Goal: Transaction & Acquisition: Purchase product/service

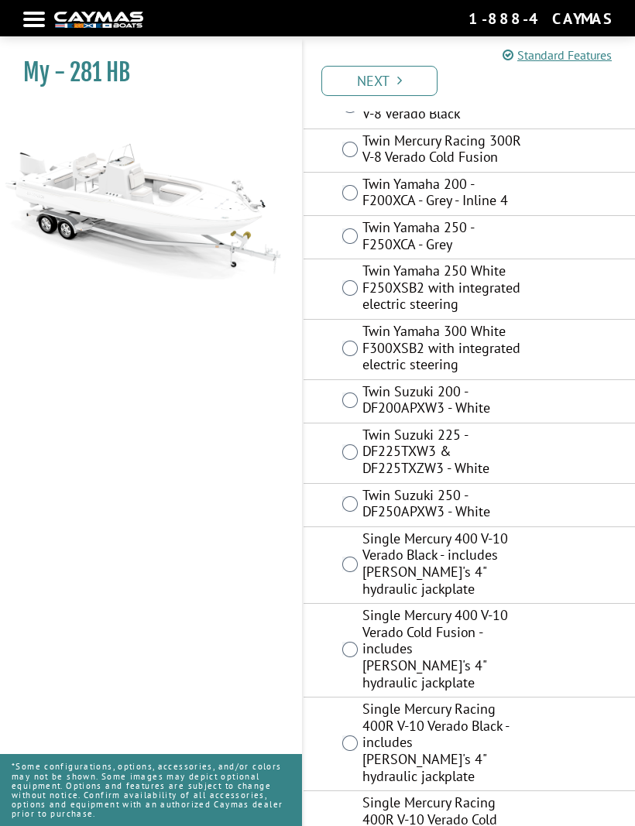
scroll to position [188, 0]
click at [348, 355] on div "Twin Yamaha 300 White F300XSB2 with integrated electric steering" at bounding box center [469, 351] width 331 height 60
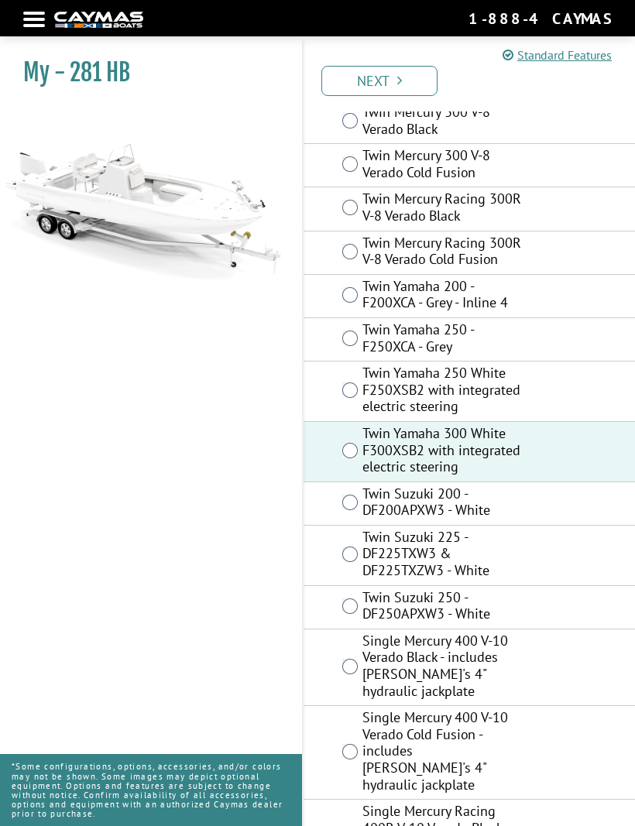
scroll to position [94, 0]
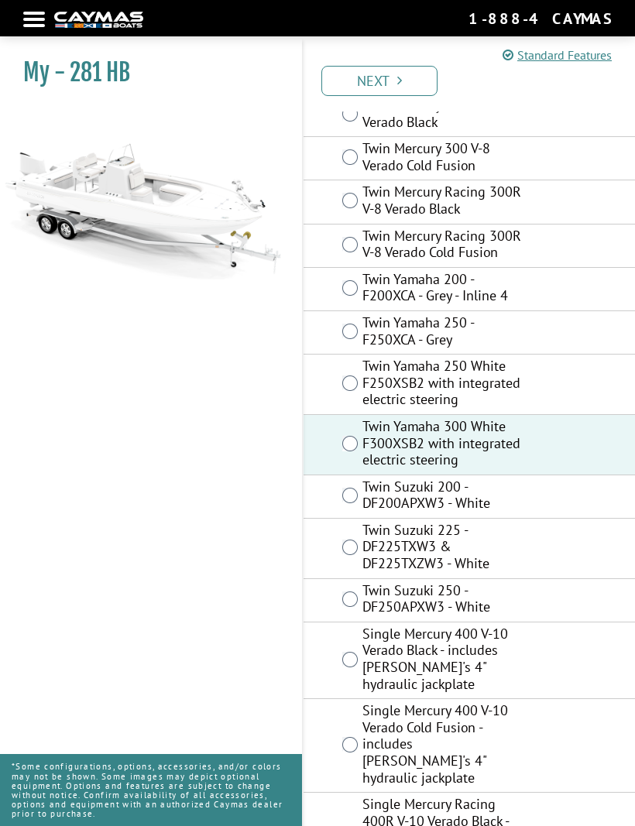
click at [405, 79] on link "Next" at bounding box center [379, 81] width 116 height 30
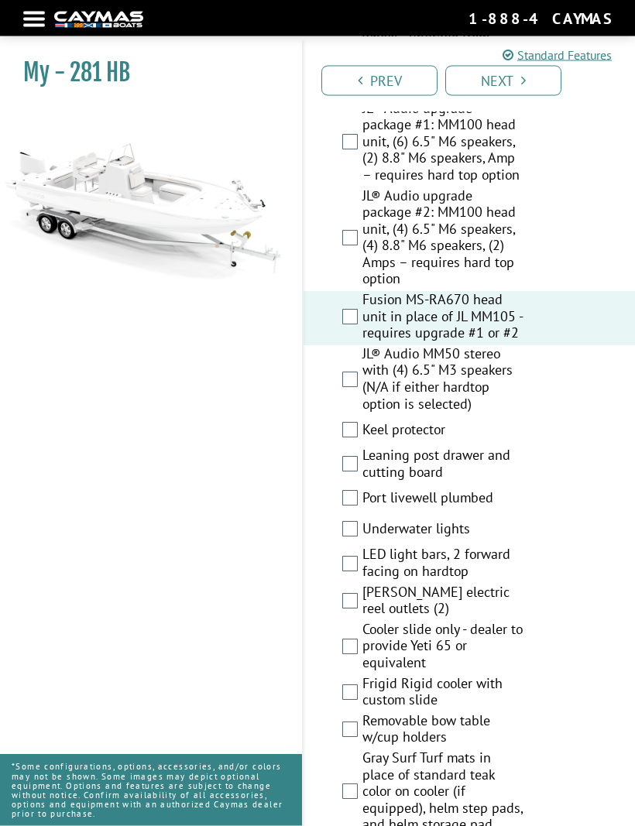
scroll to position [3335, 0]
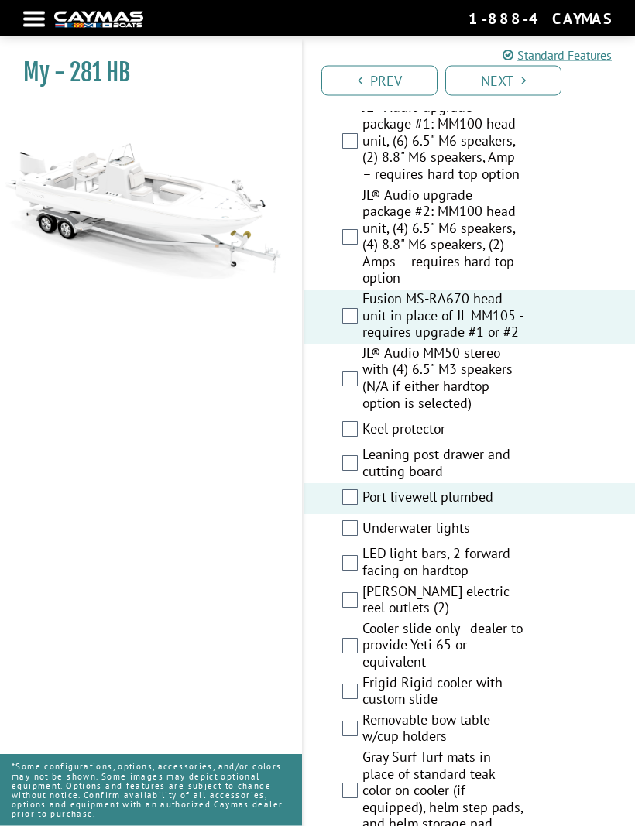
click at [346, 515] on div "Underwater lights" at bounding box center [469, 530] width 331 height 31
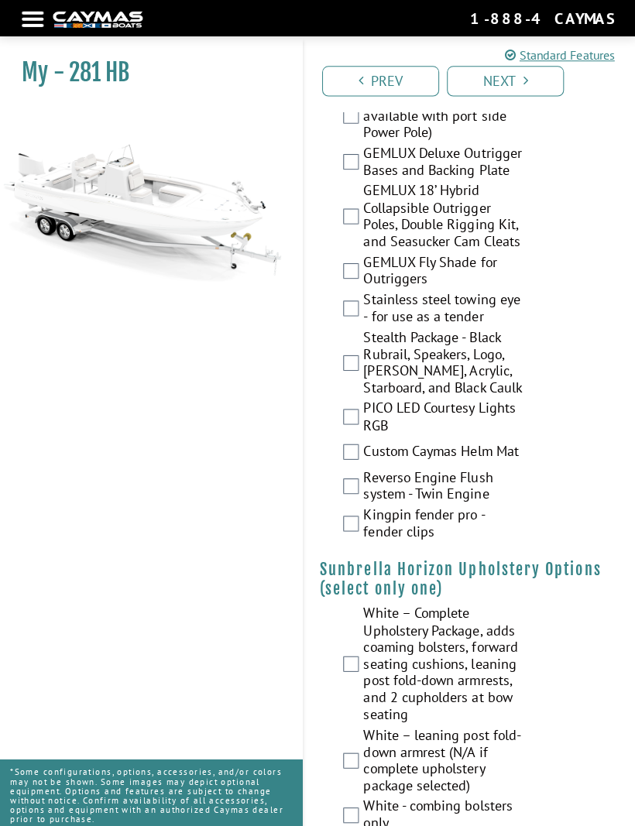
scroll to position [4156, 0]
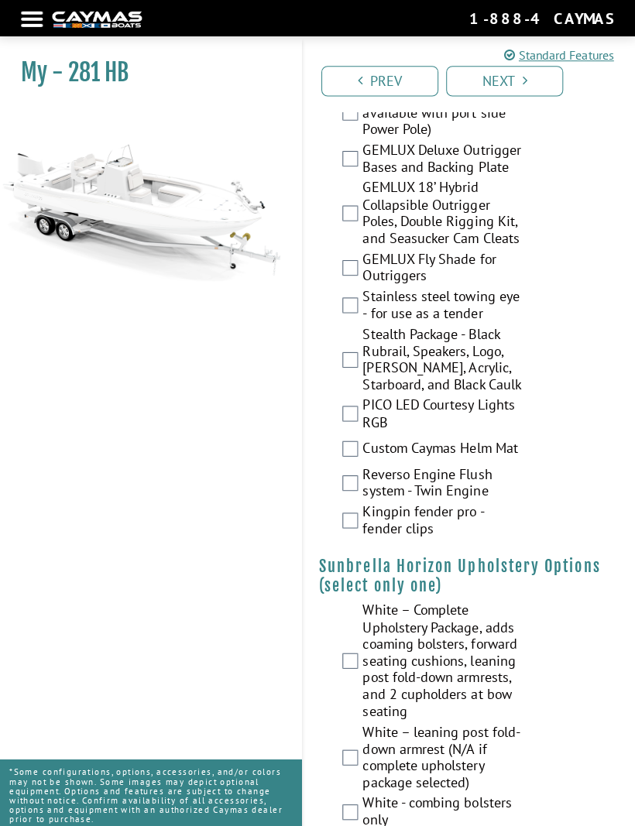
click at [362, 394] on label "PICO LED Courtesy Lights RGB" at bounding box center [443, 412] width 162 height 37
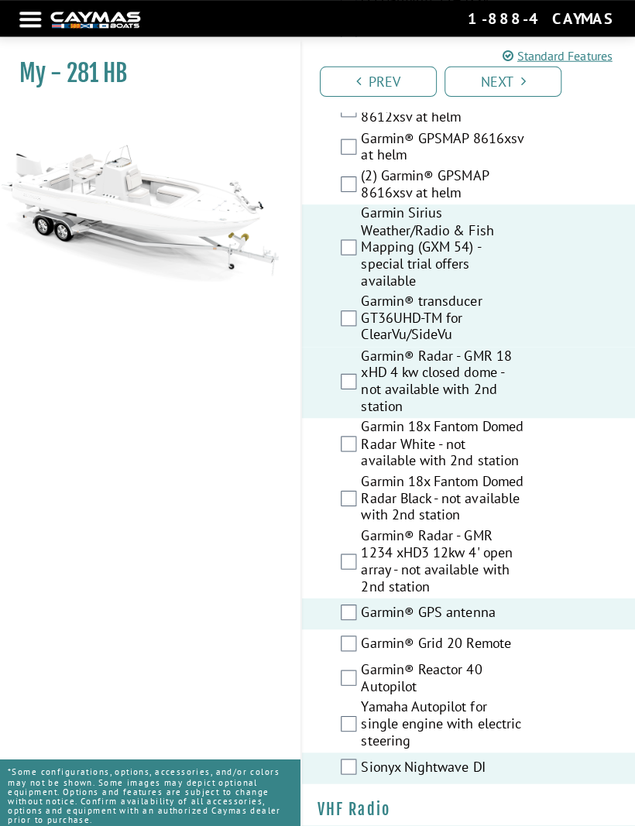
scroll to position [6437, 0]
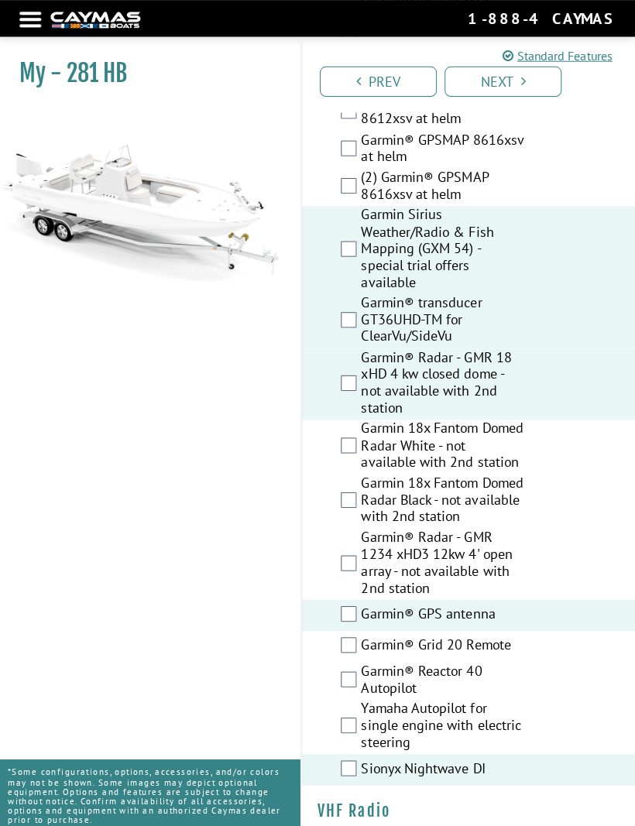
click at [514, 85] on link "Next" at bounding box center [503, 81] width 116 height 30
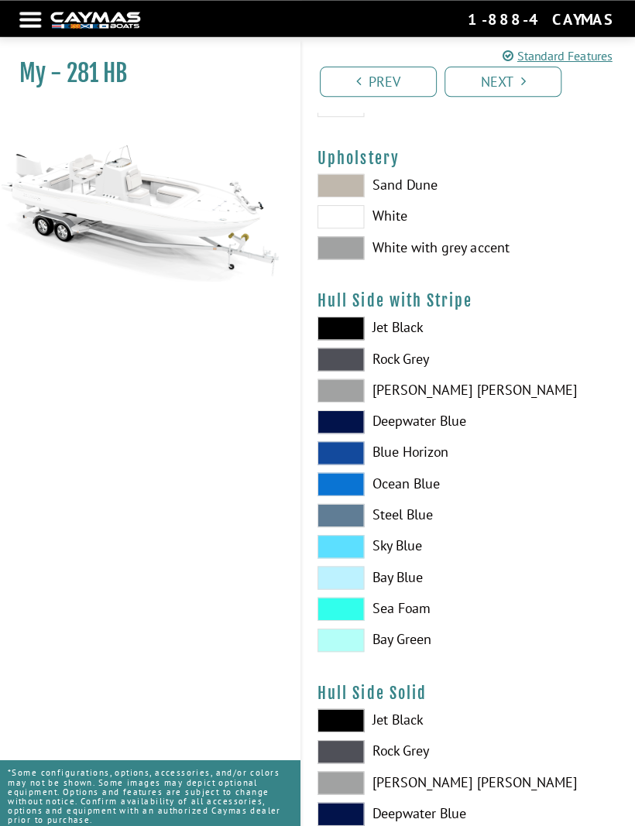
scroll to position [0, 0]
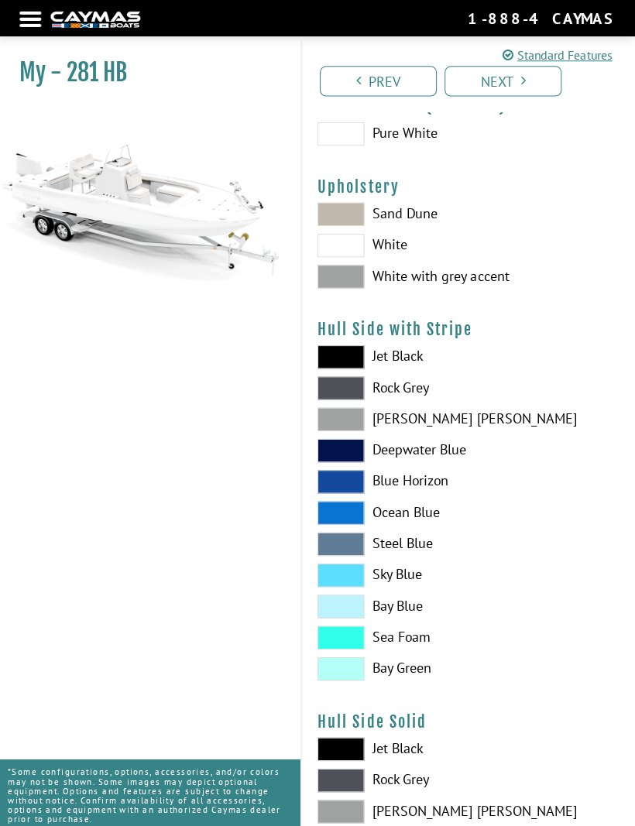
click at [381, 272] on label "White with grey accent" at bounding box center [469, 274] width 300 height 23
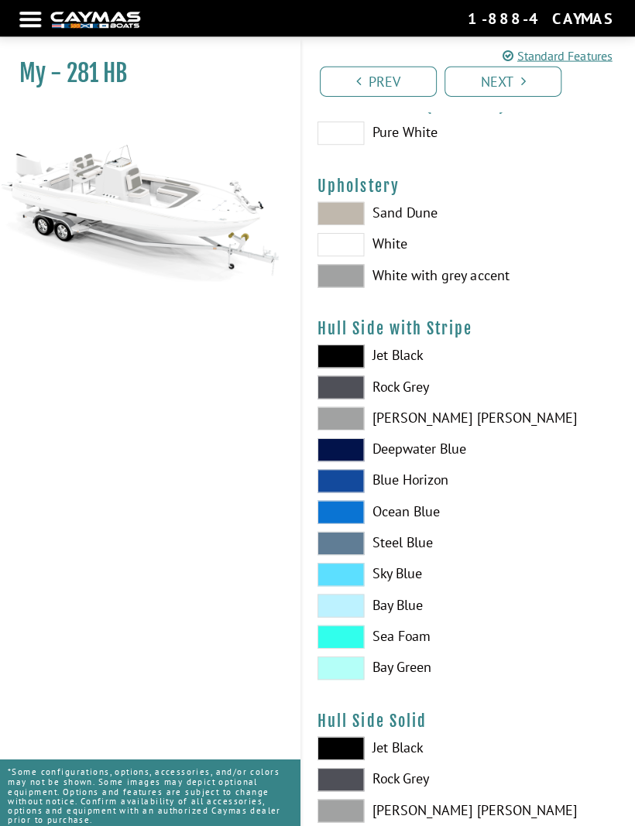
click at [351, 276] on span at bounding box center [342, 274] width 46 height 23
click at [355, 276] on span at bounding box center [342, 274] width 46 height 23
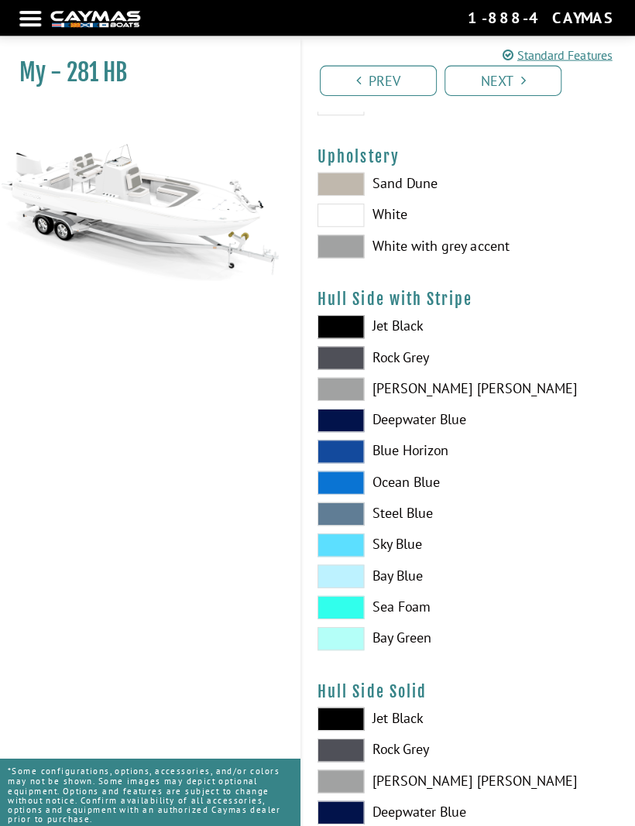
click at [407, 329] on label "Jet Black" at bounding box center [469, 325] width 300 height 23
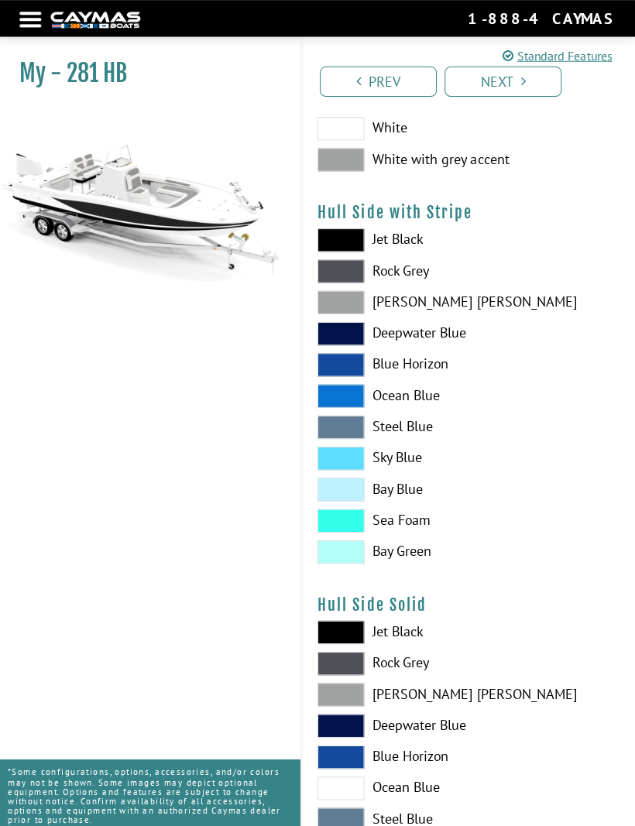
click at [406, 631] on label "Jet Black" at bounding box center [469, 627] width 300 height 23
click at [358, 248] on span at bounding box center [342, 238] width 46 height 23
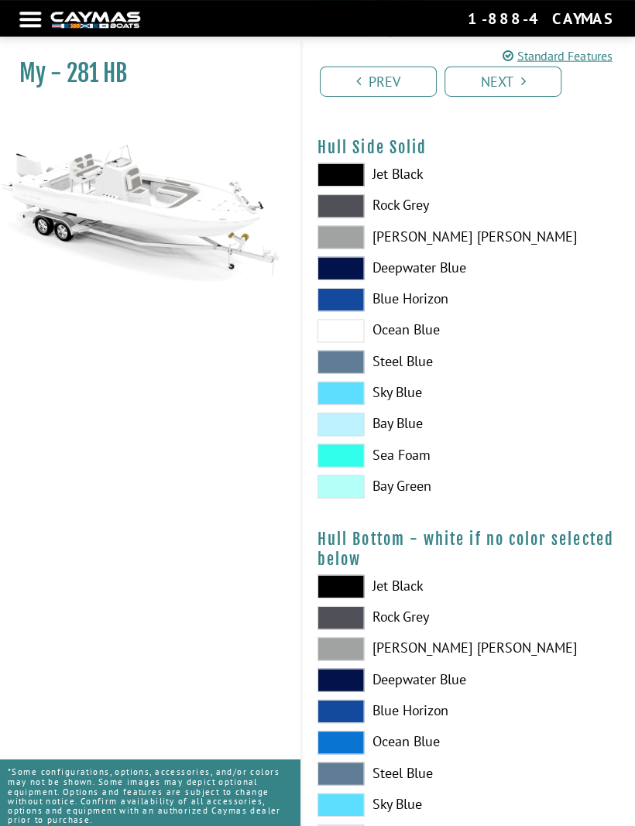
scroll to position [667, 0]
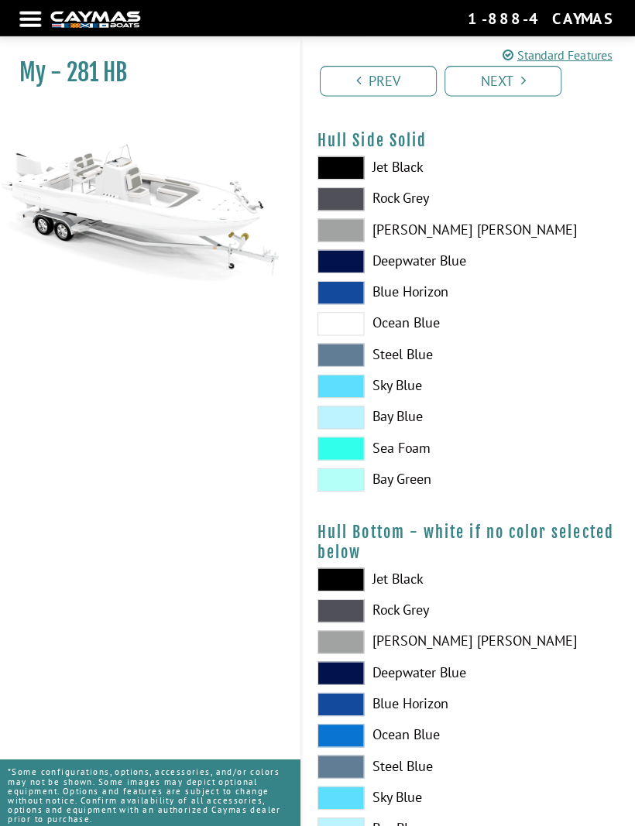
click at [348, 588] on span at bounding box center [342, 576] width 46 height 23
click at [345, 193] on span at bounding box center [342, 197] width 46 height 23
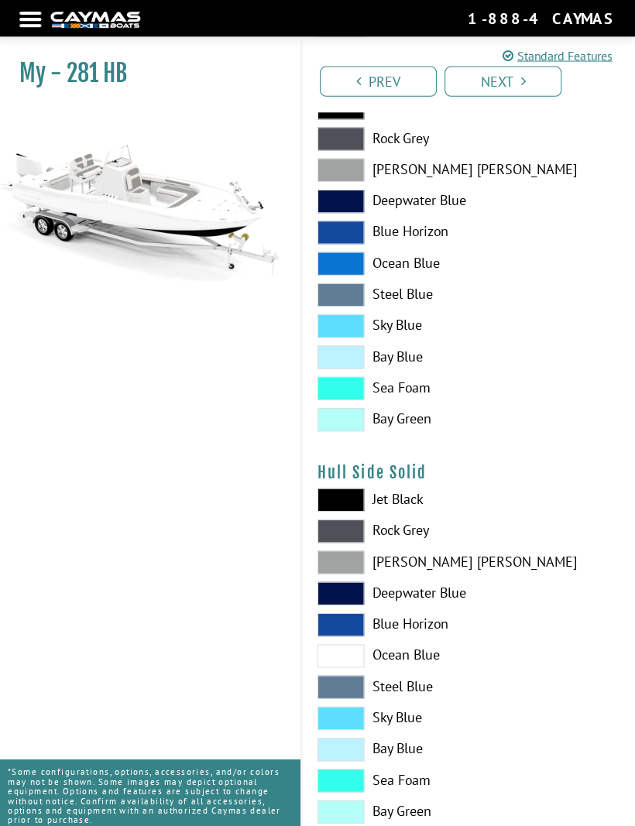
scroll to position [337, 0]
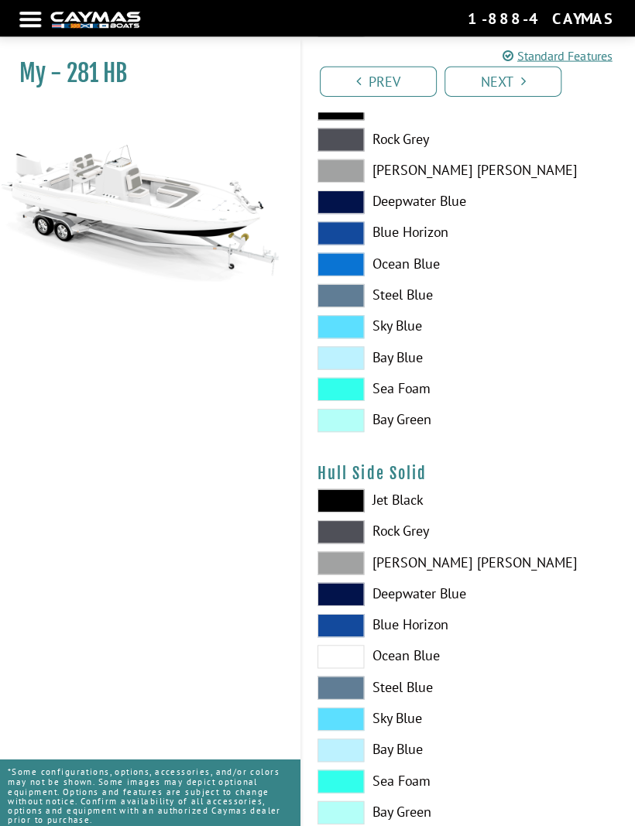
click at [350, 145] on span at bounding box center [342, 138] width 46 height 23
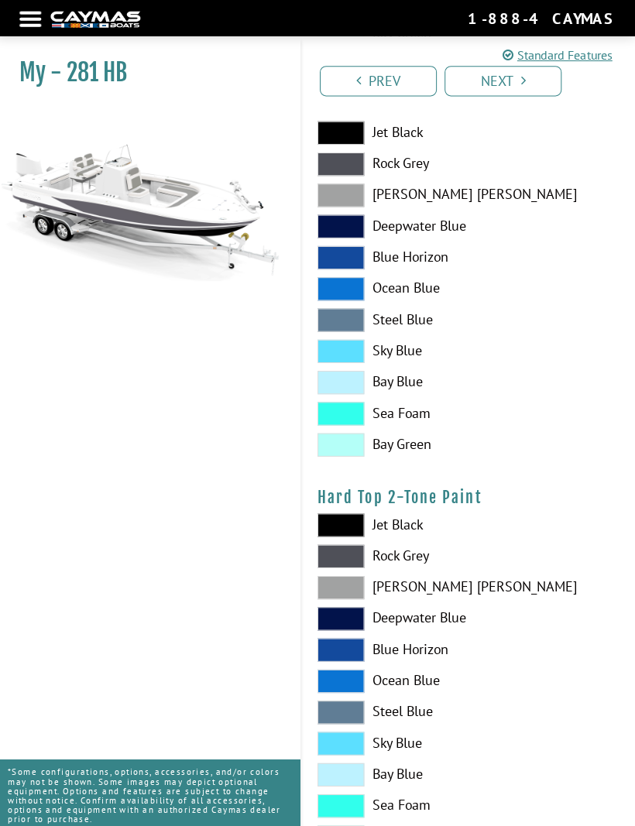
scroll to position [1111, 0]
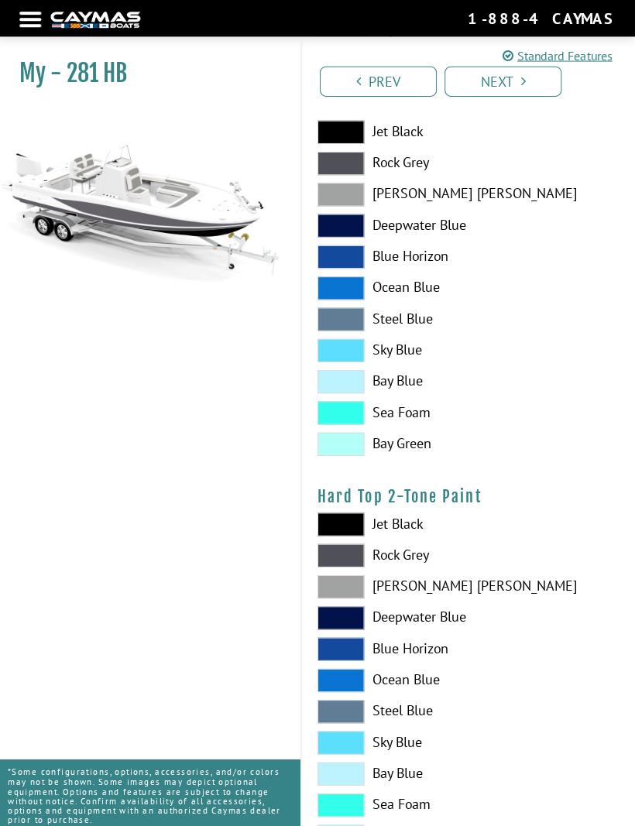
click at [344, 564] on span at bounding box center [342, 552] width 46 height 23
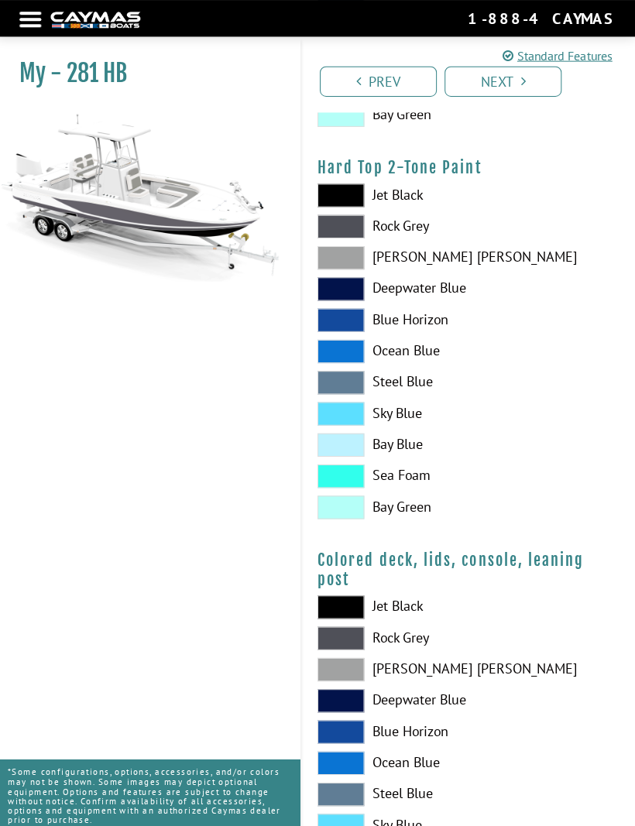
scroll to position [1435, 0]
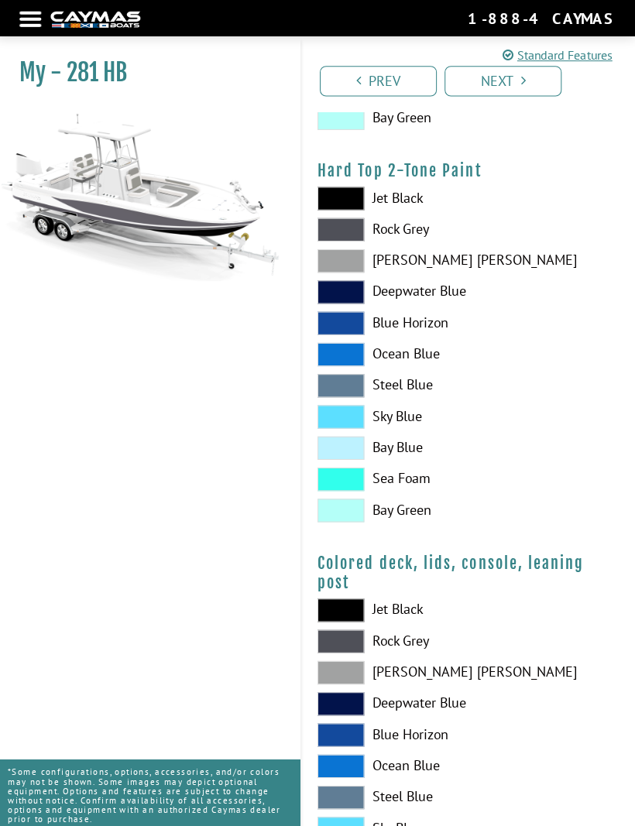
click at [484, 88] on link "Next" at bounding box center [503, 81] width 116 height 30
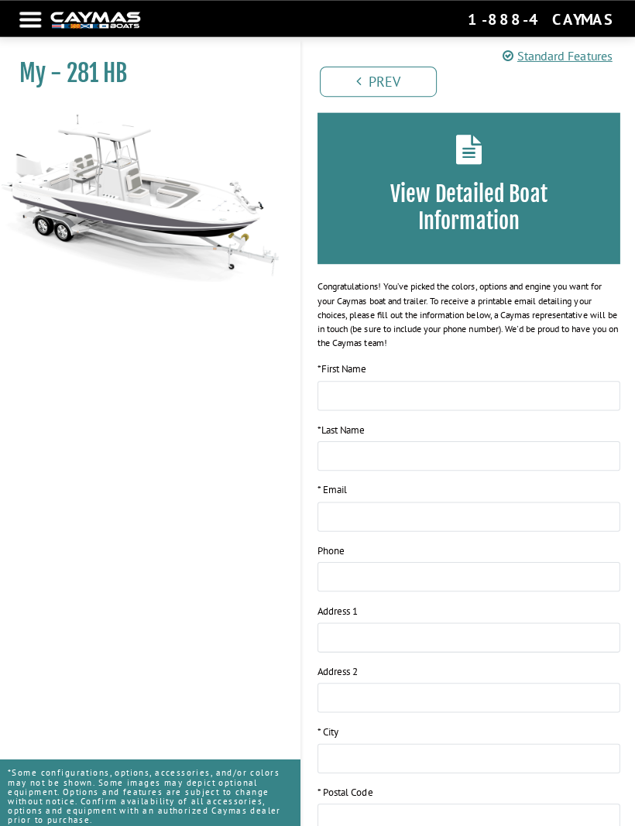
scroll to position [71, 0]
